Goal: Task Accomplishment & Management: Manage account settings

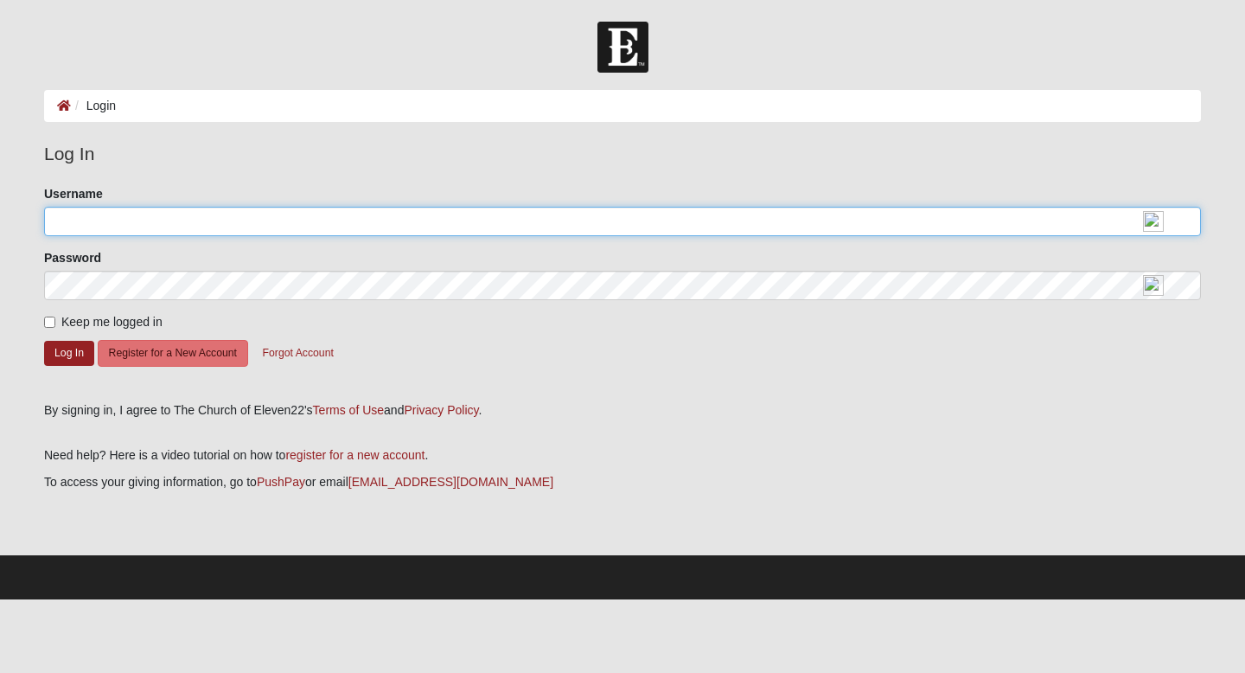
click at [129, 225] on input "Username" at bounding box center [622, 221] width 1157 height 29
type input "PapaDonFla"
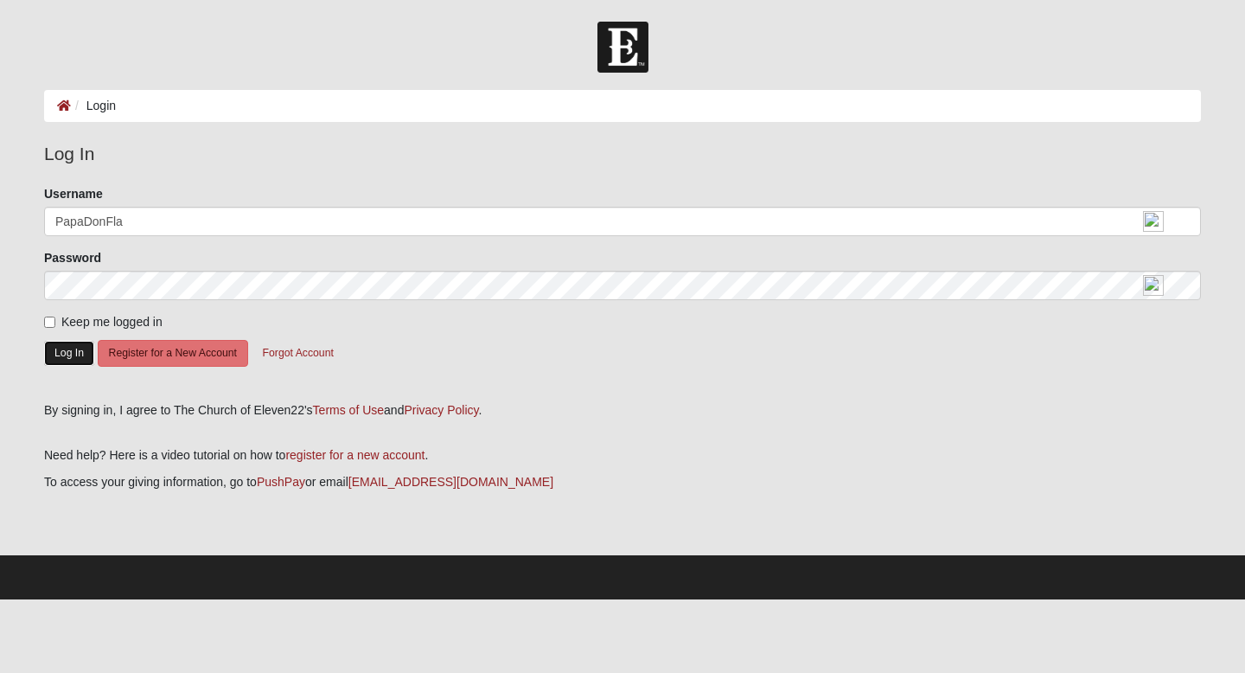
click at [80, 351] on button "Log In" at bounding box center [69, 353] width 50 height 25
